Goal: Complete application form: Complete application form

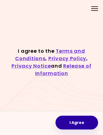
click at [77, 122] on button "I Agree" at bounding box center [77, 122] width 43 height 14
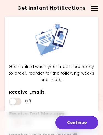
scroll to position [6, 0]
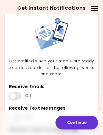
click at [13, 94] on span at bounding box center [15, 95] width 12 height 7
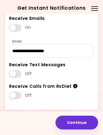
scroll to position [73, 0]
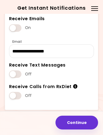
click at [17, 73] on span at bounding box center [15, 73] width 12 height 7
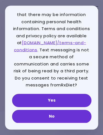
scroll to position [40, 0]
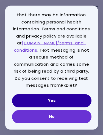
click at [77, 98] on button "Yes" at bounding box center [52, 100] width 80 height 13
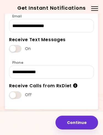
scroll to position [98, 0]
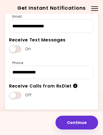
click at [83, 124] on button "Continue" at bounding box center [77, 122] width 43 height 14
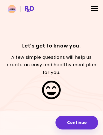
click at [87, 121] on button "Continue" at bounding box center [77, 122] width 43 height 14
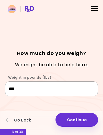
click at [25, 87] on input "***" at bounding box center [51, 88] width 93 height 15
type input "***"
click at [84, 120] on button "Continue" at bounding box center [77, 120] width 43 height 14
select select "****"
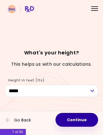
click at [83, 120] on button "Continue" at bounding box center [77, 120] width 43 height 14
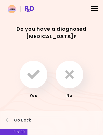
click at [71, 74] on icon "button" at bounding box center [70, 74] width 8 height 12
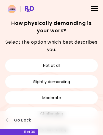
click at [75, 67] on button "Not at all" at bounding box center [51, 65] width 93 height 13
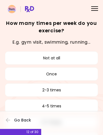
click at [74, 91] on button "2-3 times" at bounding box center [51, 89] width 93 height 13
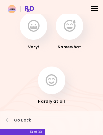
scroll to position [35, 0]
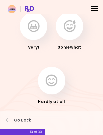
click at [71, 36] on button "button" at bounding box center [70, 26] width 28 height 28
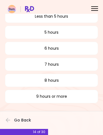
scroll to position [30, 0]
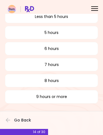
click at [74, 95] on button "9 hours or more" at bounding box center [51, 96] width 93 height 13
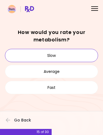
click at [73, 58] on button "Slow" at bounding box center [51, 55] width 93 height 13
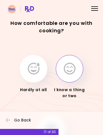
click at [74, 81] on button "button" at bounding box center [70, 69] width 28 height 28
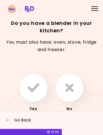
click at [35, 88] on icon "button" at bounding box center [34, 87] width 12 height 12
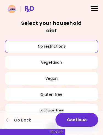
click at [77, 47] on button "No restrictions" at bounding box center [51, 46] width 93 height 13
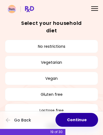
click at [83, 118] on button "Continue" at bounding box center [77, 120] width 43 height 14
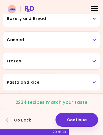
scroll to position [303, 0]
click at [84, 120] on button "Continue" at bounding box center [77, 120] width 43 height 14
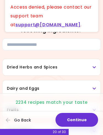
scroll to position [0, 0]
